Goal: Transaction & Acquisition: Purchase product/service

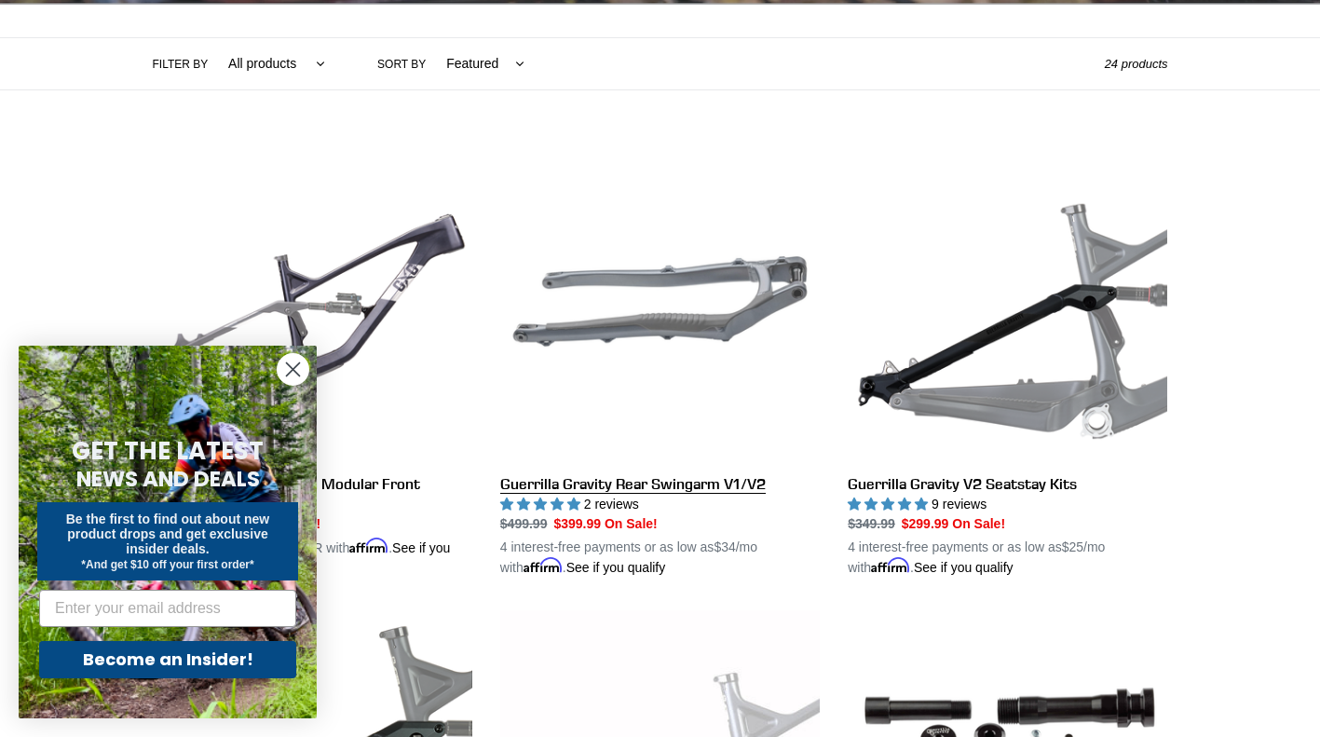
scroll to position [466, 0]
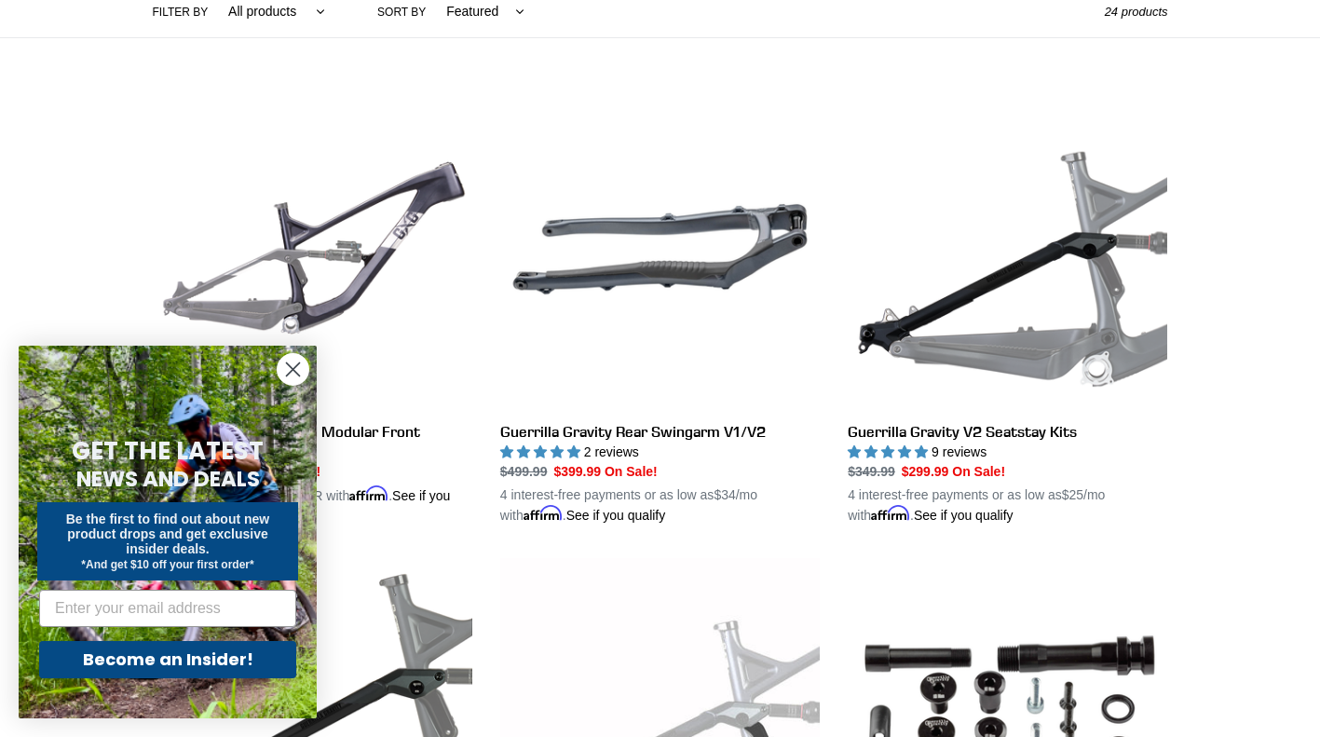
click at [286, 365] on circle "Close dialog" at bounding box center [293, 369] width 31 height 31
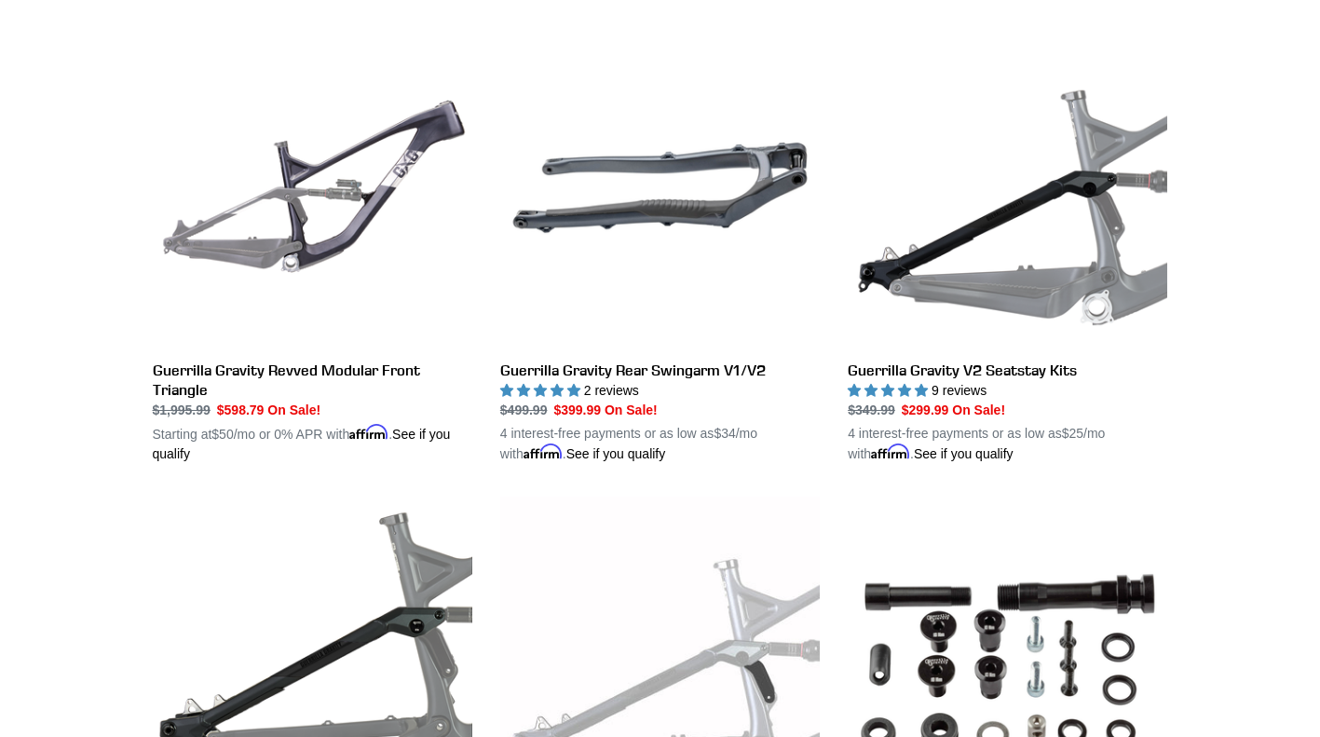
scroll to position [0, 0]
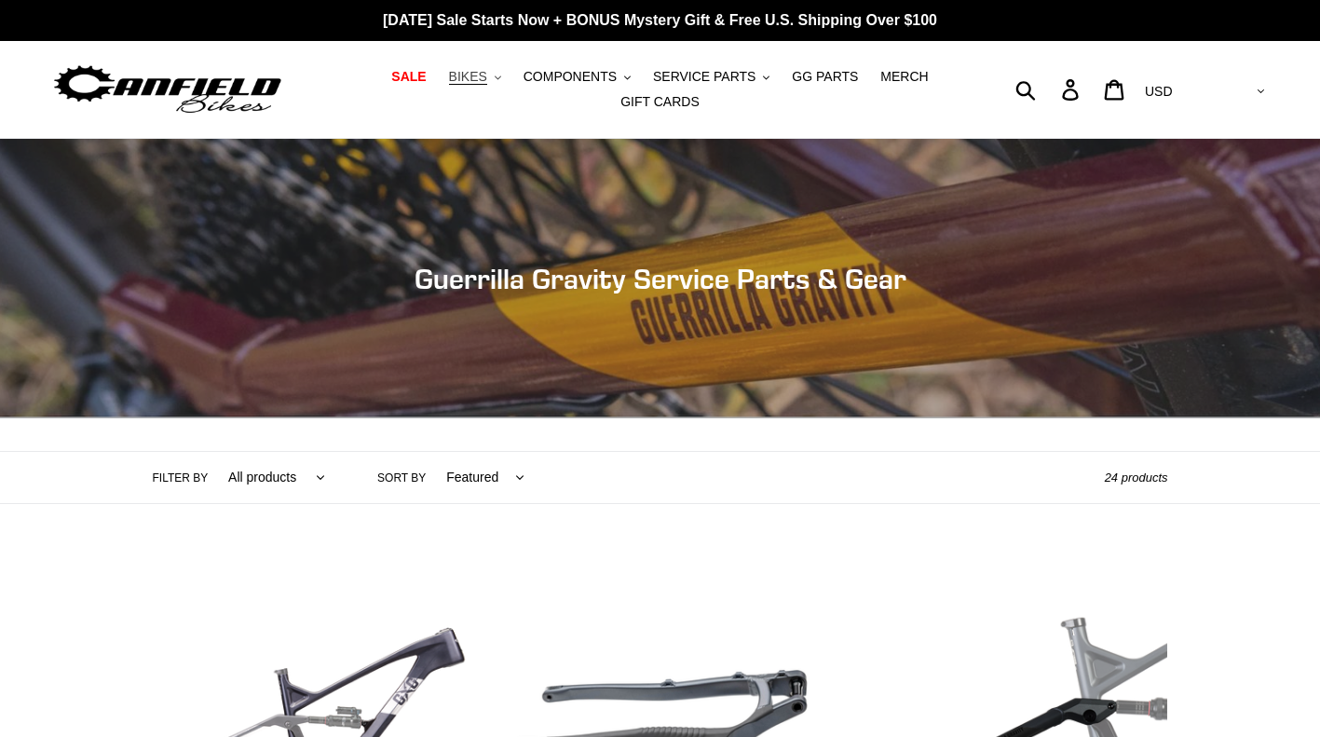
click at [449, 81] on span "BIKES" at bounding box center [468, 77] width 38 height 16
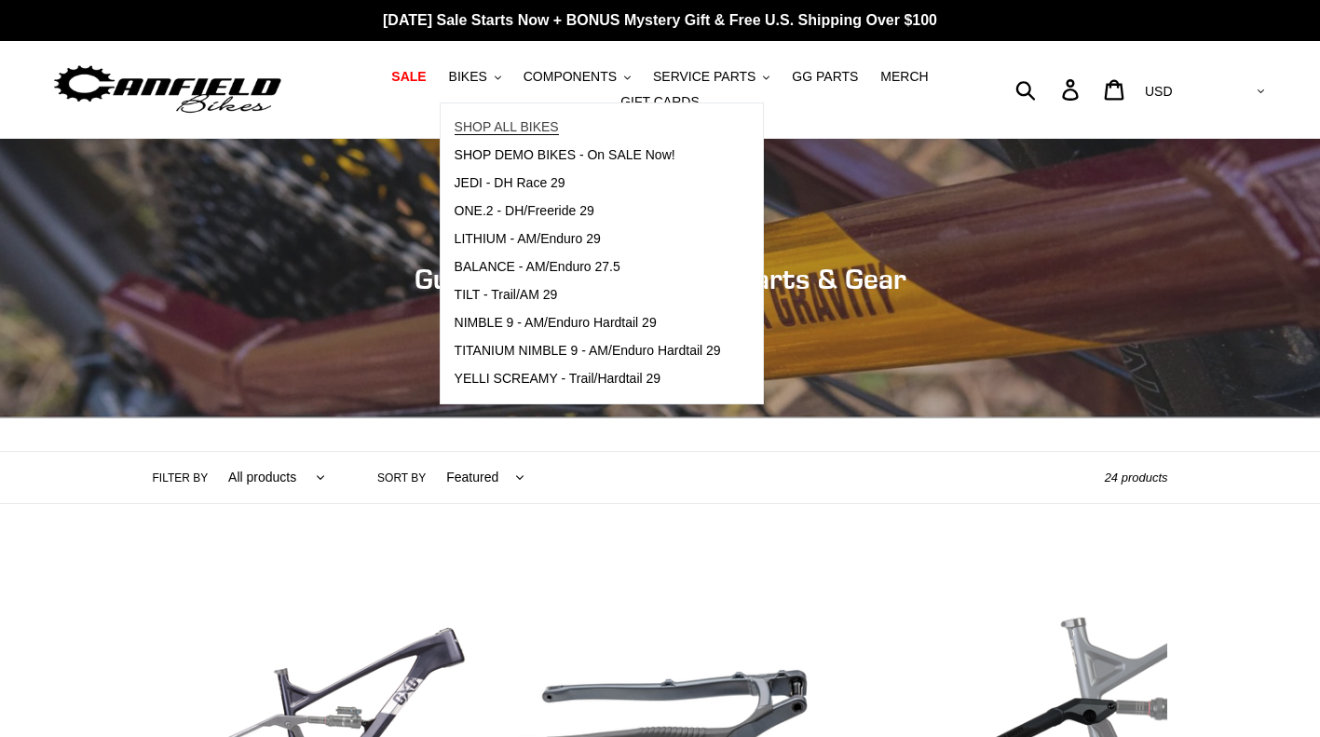
click at [459, 130] on span "SHOP ALL BIKES" at bounding box center [507, 127] width 104 height 16
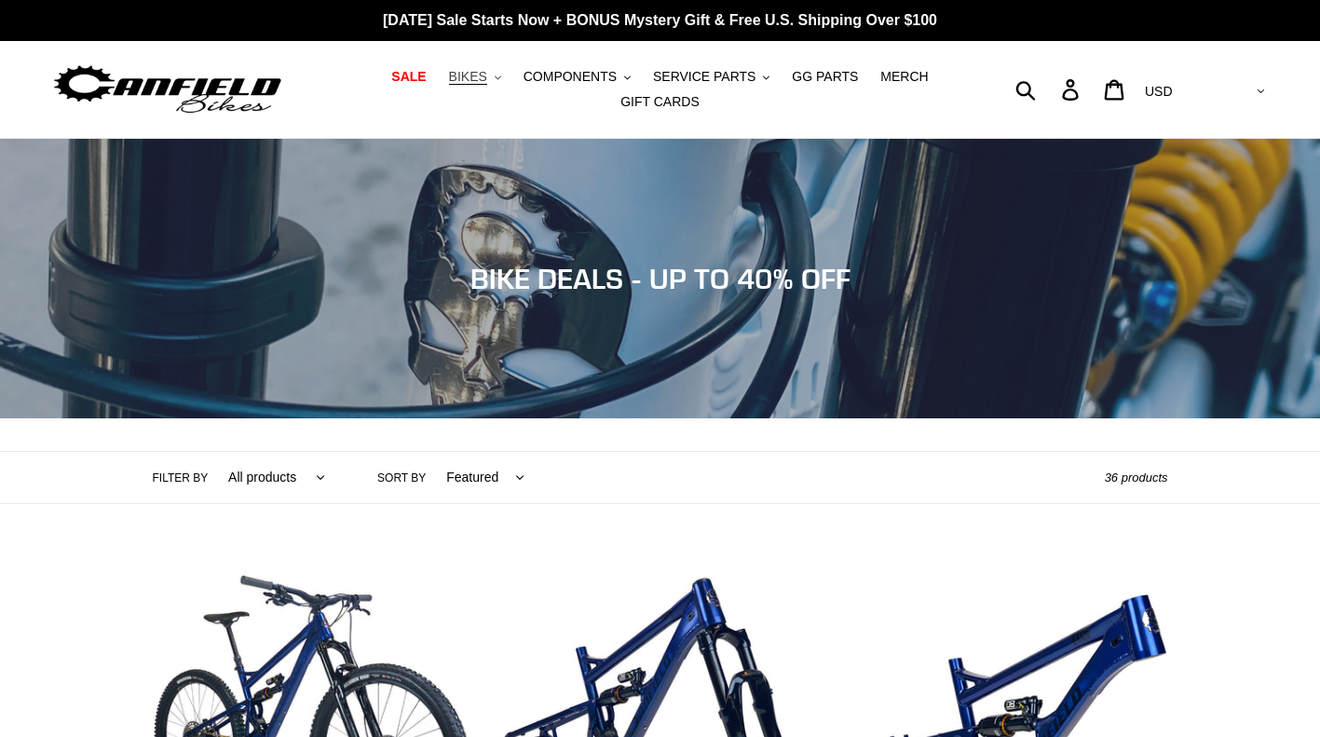
click at [449, 82] on span "BIKES" at bounding box center [468, 77] width 38 height 16
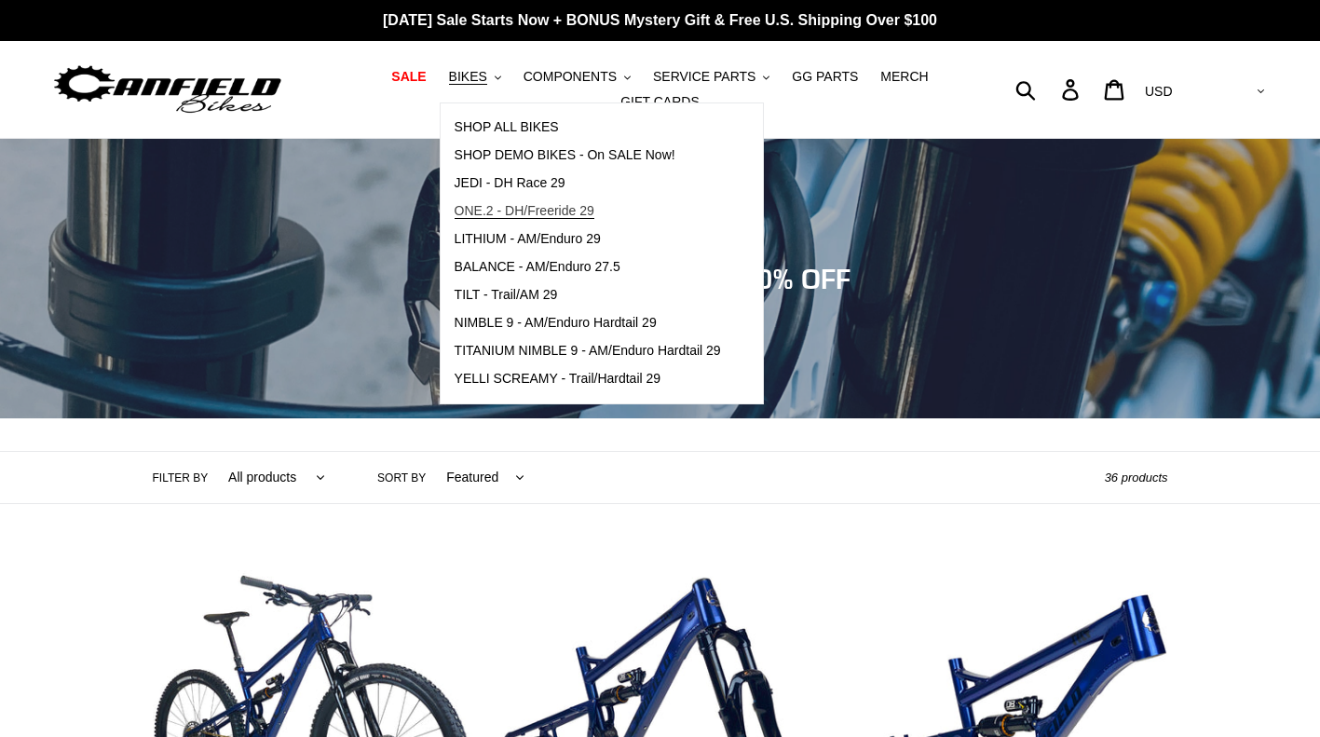
click at [518, 210] on span "ONE.2 - DH/Freeride 29" at bounding box center [525, 211] width 140 height 16
